Goal: Transaction & Acquisition: Subscribe to service/newsletter

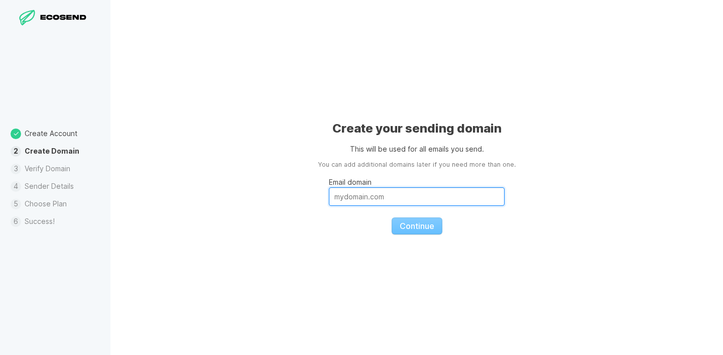
click at [377, 195] on input "Email domain" at bounding box center [417, 196] width 176 height 19
paste input "[DOMAIN_NAME]"
type input "[DOMAIN_NAME]"
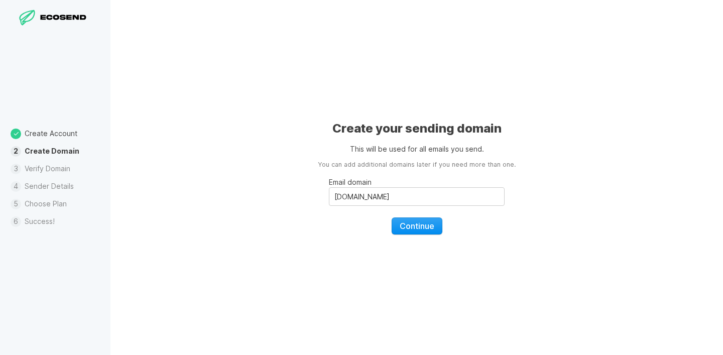
click at [421, 224] on span "Continue" at bounding box center [417, 226] width 35 height 10
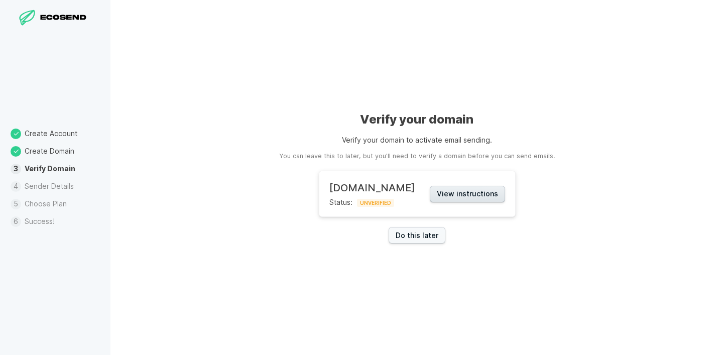
click at [448, 194] on button "View instructions" at bounding box center [467, 194] width 75 height 17
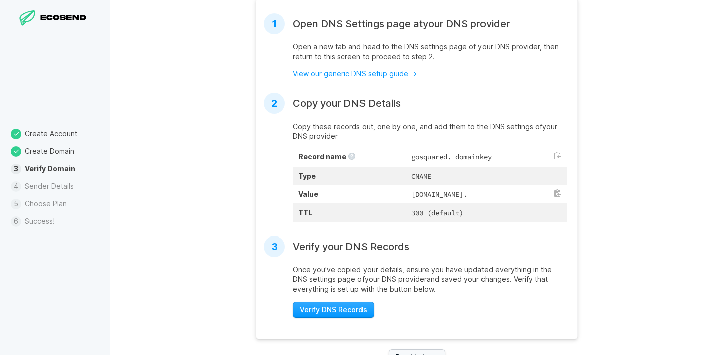
scroll to position [238, 0]
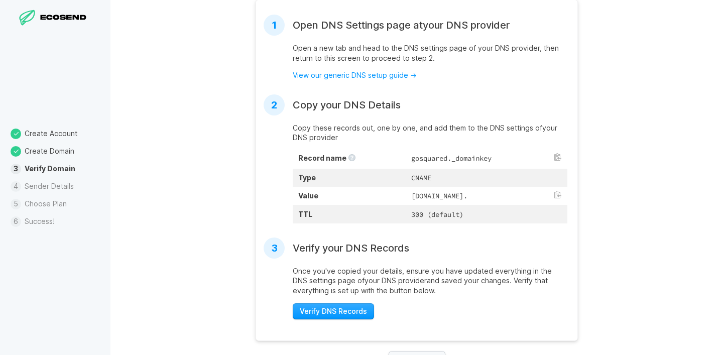
drag, startPoint x: 368, startPoint y: 195, endPoint x: 482, endPoint y: 206, distance: 114.4
click at [482, 205] on td "[DOMAIN_NAME]." at bounding box center [487, 196] width 162 height 18
copy td "[DOMAIN_NAME]."
click at [406, 156] on td "gosquared._domainkey" at bounding box center [487, 159] width 162 height 20
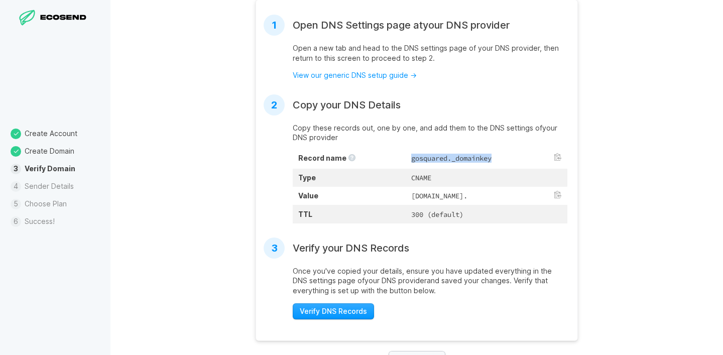
click at [406, 156] on td "gosquared._domainkey" at bounding box center [487, 159] width 162 height 20
copy td "gosquared._domainkey"
drag, startPoint x: 365, startPoint y: 192, endPoint x: 460, endPoint y: 201, distance: 95.4
click at [460, 201] on td "[DOMAIN_NAME]." at bounding box center [487, 196] width 162 height 18
copy td "[DOMAIN_NAME]."
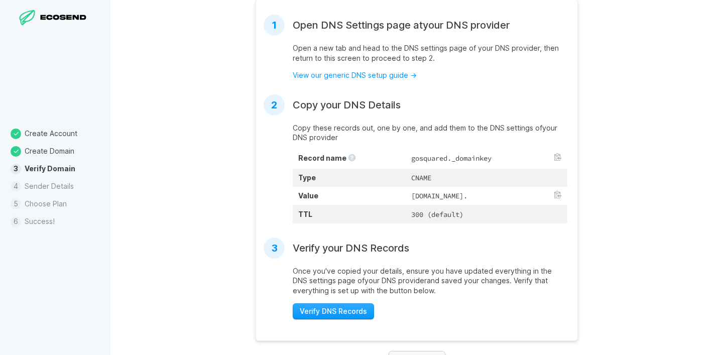
click at [406, 220] on td "300 (default)" at bounding box center [487, 214] width 162 height 18
copy td "300"
drag, startPoint x: 324, startPoint y: 323, endPoint x: 335, endPoint y: 325, distance: 11.3
click at [324, 316] on span "Verify DNS Records" at bounding box center [333, 311] width 67 height 10
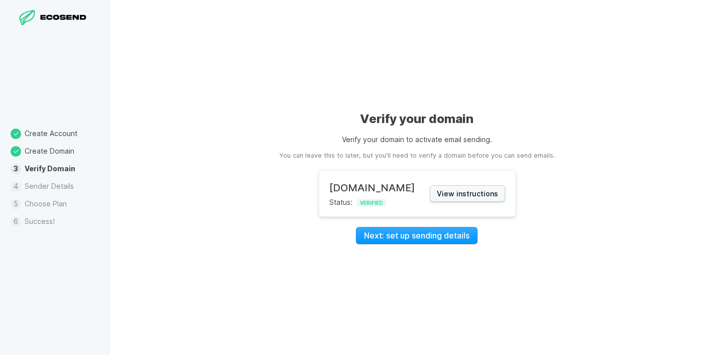
scroll to position [0, 0]
click at [408, 239] on link "Next: set up sending details" at bounding box center [416, 235] width 121 height 17
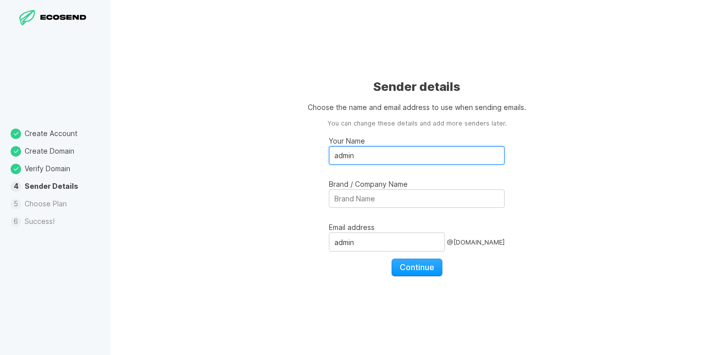
click at [350, 155] on input "admin" at bounding box center [417, 155] width 176 height 19
type input "Interscope"
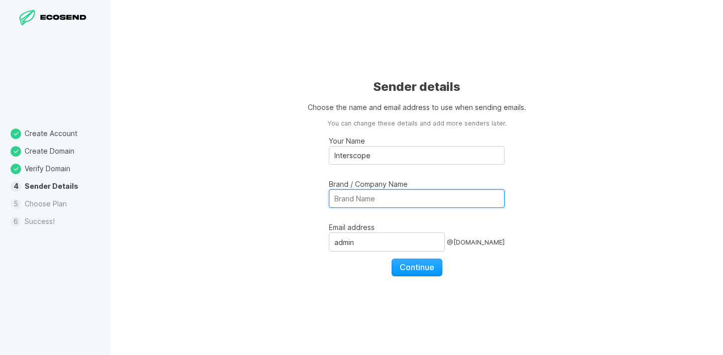
click at [350, 205] on input "Brand / Company Name" at bounding box center [417, 198] width 176 height 19
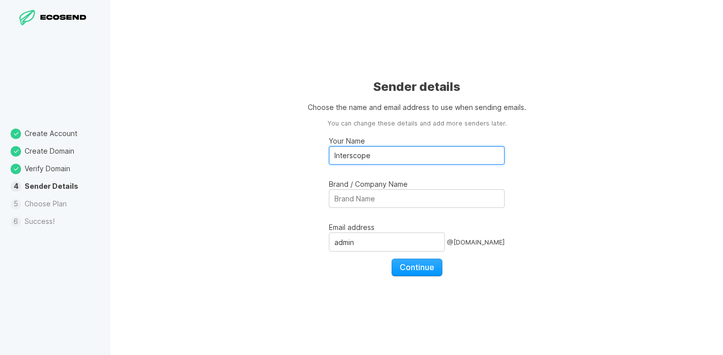
click at [351, 151] on input "Interscope" at bounding box center [417, 155] width 176 height 19
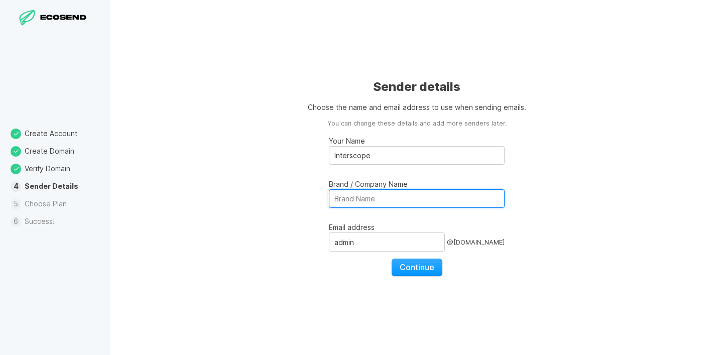
click at [355, 203] on input "Brand / Company Name" at bounding box center [417, 198] width 176 height 19
paste input "Interscope"
type input "Interscope"
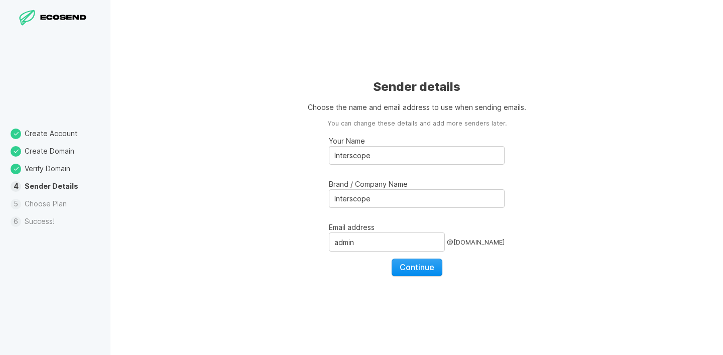
click at [415, 269] on span "Continue" at bounding box center [417, 267] width 35 height 10
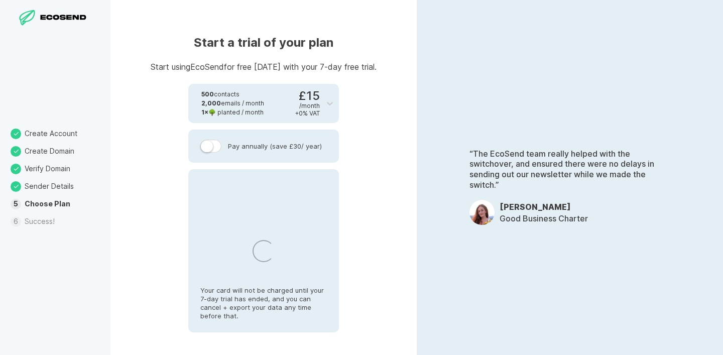
select select "PL"
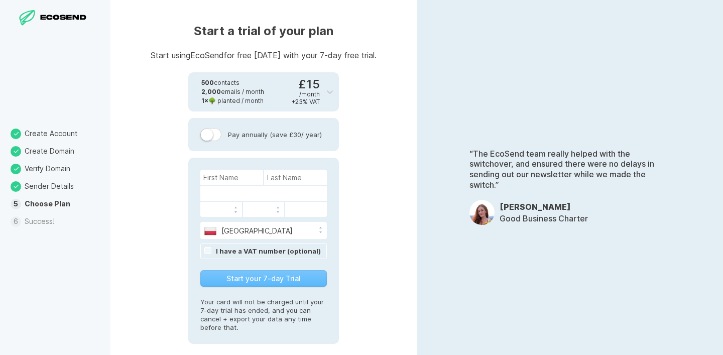
click at [325, 101] on div at bounding box center [330, 91] width 18 height 39
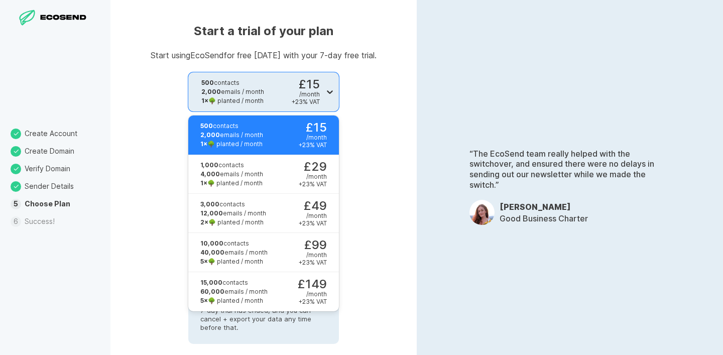
click at [325, 100] on div at bounding box center [330, 92] width 18 height 18
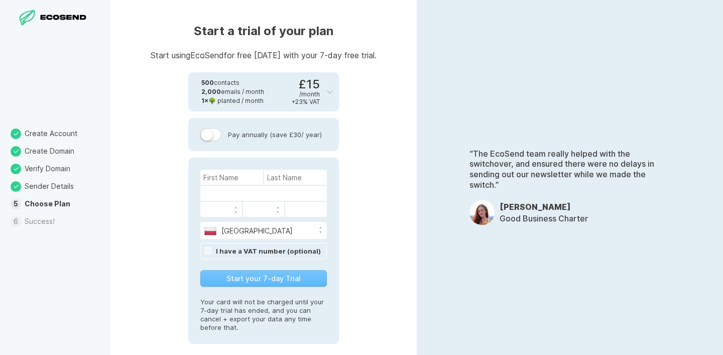
click at [26, 221] on li "Success!" at bounding box center [55, 222] width 110 height 18
click at [303, 88] on div "£15 / month + 23 % VAT" at bounding box center [306, 91] width 28 height 27
click at [396, 107] on div "Start a trial of your plan Start using EcoSend for free [DATE] with your 7-day …" at bounding box center [263, 177] width 306 height 355
